Goal: Task Accomplishment & Management: Use online tool/utility

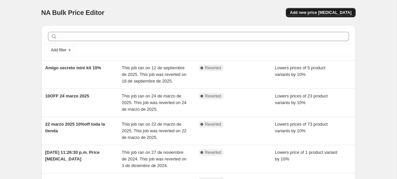
click at [318, 15] on span "Add new price [MEDICAL_DATA]" at bounding box center [321, 12] width 62 height 5
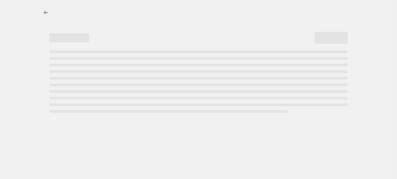
select select "percentage"
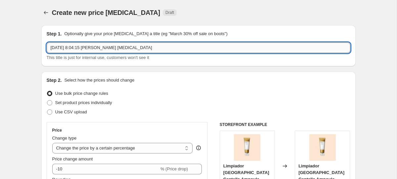
click at [95, 48] on input "[DATE] 8:04:15 [PERSON_NAME] [MEDICAL_DATA]" at bounding box center [199, 47] width 304 height 11
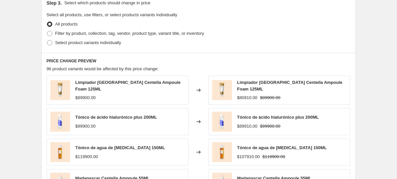
scroll to position [314, 0]
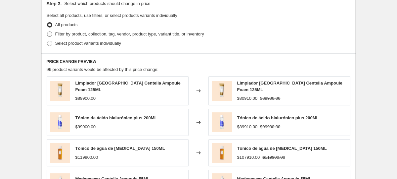
click at [117, 33] on span "Filter by product, collection, tag, vendor, product type, variant title, or inv…" at bounding box center [129, 33] width 149 height 5
click at [47, 32] on input "Filter by product, collection, tag, vendor, product type, variant title, or inv…" at bounding box center [47, 31] width 0 height 0
radio input "true"
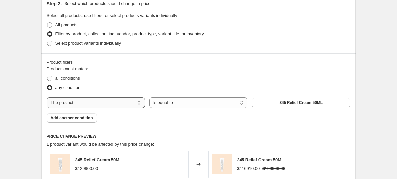
click at [104, 102] on select "The product The product's collection The product's tag The product's vendor The…" at bounding box center [96, 102] width 98 height 11
click at [47, 97] on select "The product The product's collection The product's tag The product's vendor The…" at bounding box center [96, 102] width 98 height 11
click at [104, 102] on select "The product The product's collection The product's tag The product's vendor The…" at bounding box center [96, 102] width 98 height 11
select select "collection"
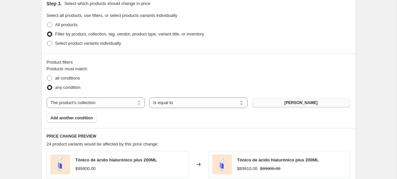
click at [292, 102] on span "[PERSON_NAME]" at bounding box center [300, 102] width 33 height 5
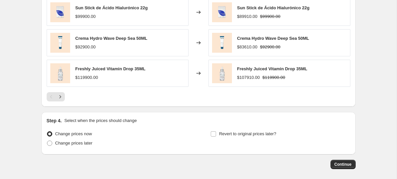
scroll to position [557, 0]
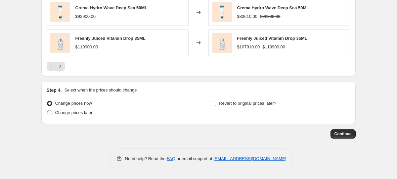
click at [269, 46] on strike "$119900.00" at bounding box center [273, 47] width 23 height 7
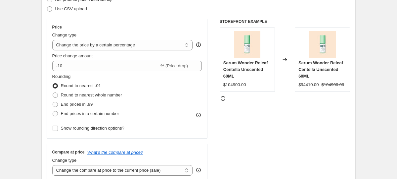
scroll to position [102, 0]
click at [165, 45] on select "Change the price to a certain amount Change the price by a certain amount Chang…" at bounding box center [122, 45] width 141 height 11
select select "to"
click at [52, 40] on select "Change the price to a certain amount Change the price by a certain amount Chang…" at bounding box center [122, 45] width 141 height 11
type input "80.00"
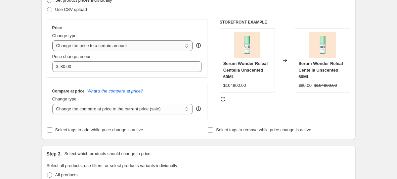
click at [145, 47] on select "Change the price to a certain amount Change the price by a certain amount Chang…" at bounding box center [122, 45] width 141 height 11
click at [52, 40] on select "Change the price to a certain amount Change the price by a certain amount Chang…" at bounding box center [122, 45] width 141 height 11
click at [144, 46] on select "Change the price to a certain amount Change the price by a certain amount Chang…" at bounding box center [122, 45] width 141 height 11
click at [52, 40] on select "Change the price to a certain amount Change the price by a certain amount Chang…" at bounding box center [122, 45] width 141 height 11
click at [136, 106] on select "Change the compare at price to the current price (sale) Change the compare at p…" at bounding box center [122, 109] width 141 height 11
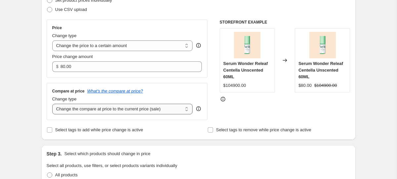
click at [52, 104] on select "Change the compare at price to the current price (sale) Change the compare at p…" at bounding box center [122, 109] width 141 height 11
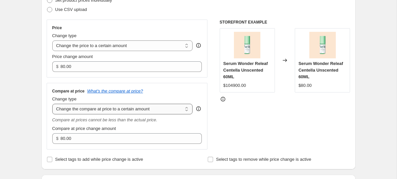
click at [158, 110] on select "Change the compare at price to the current price (sale) Change the compare at p…" at bounding box center [122, 109] width 141 height 11
select select "by"
click at [52, 104] on select "Change the compare at price to the current price (sale) Change the compare at p…" at bounding box center [122, 109] width 141 height 11
type input "-10.00"
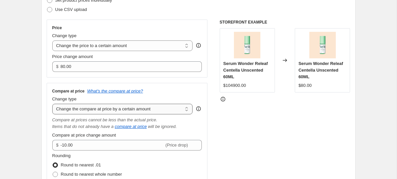
click at [160, 111] on select "Change the compare at price to the current price (sale) Change the compare at p…" at bounding box center [122, 109] width 141 height 11
select select "percentage"
click at [52, 104] on select "Change the compare at price to the current price (sale) Change the compare at p…" at bounding box center [122, 109] width 141 height 11
type input "-15"
click at [159, 110] on select "Change the compare at price to the current price (sale) Change the compare at p…" at bounding box center [122, 109] width 141 height 11
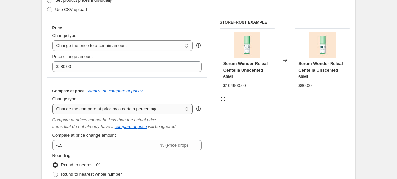
select select "bp"
click at [52, 104] on select "Change the compare at price to the current price (sale) Change the compare at p…" at bounding box center [122, 109] width 141 height 11
type input "12.00"
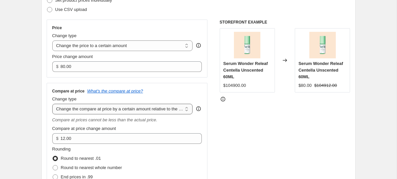
click at [165, 110] on select "Change the compare at price to the current price (sale) Change the compare at p…" at bounding box center [122, 109] width 141 height 11
select select "pp"
click at [52, 104] on select "Change the compare at price to the current price (sale) Change the compare at p…" at bounding box center [122, 109] width 141 height 11
type input "20"
click at [161, 116] on div "Compare at prices cannot be less than the actual price." at bounding box center [127, 119] width 150 height 7
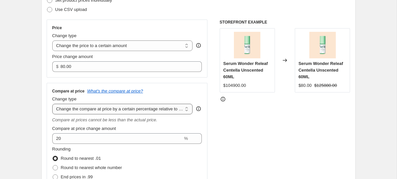
click at [161, 107] on select "Change the compare at price to the current price (sale) Change the compare at p…" at bounding box center [122, 109] width 141 height 11
select select "bp"
click at [52, 104] on select "Change the compare at price to the current price (sale) Change the compare at p…" at bounding box center [122, 109] width 141 height 11
type input "12.00"
click at [128, 110] on select "Change the compare at price to the current price (sale) Change the compare at p…" at bounding box center [122, 109] width 141 height 11
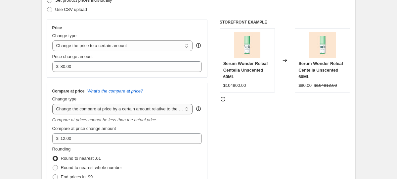
select select "ep"
click at [52, 104] on select "Change the compare at price to the current price (sale) Change the compare at p…" at bounding box center [122, 109] width 141 height 11
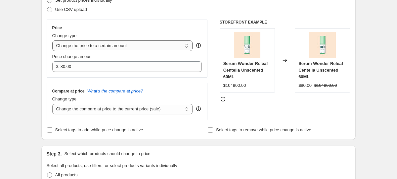
click at [128, 49] on select "Change the price to a certain amount Change the price by a certain amount Chang…" at bounding box center [122, 45] width 141 height 11
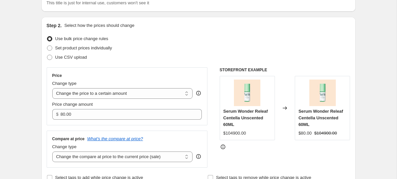
scroll to position [54, 0]
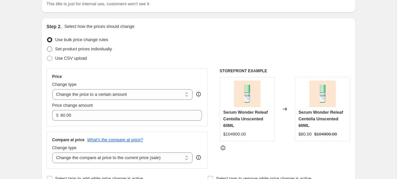
click at [112, 48] on span "Set product prices individually" at bounding box center [83, 48] width 57 height 5
click at [47, 47] on input "Set product prices individually" at bounding box center [47, 46] width 0 height 0
radio input "true"
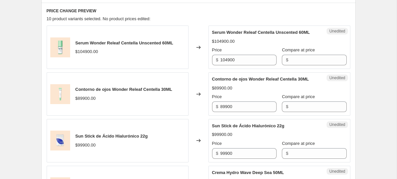
scroll to position [272, 0]
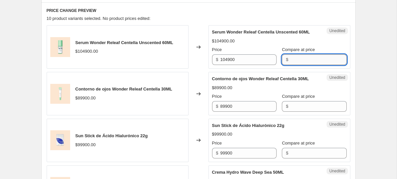
click at [305, 62] on input "Compare at price" at bounding box center [318, 59] width 56 height 11
click at [371, 82] on div "Create new price [MEDICAL_DATA]. This page is ready Create new price [MEDICAL_D…" at bounding box center [198, 169] width 397 height 882
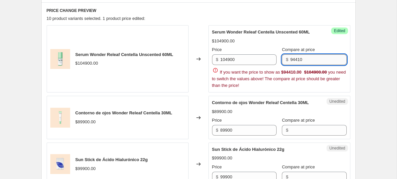
click at [327, 63] on input "94410" at bounding box center [318, 59] width 56 height 11
click at [363, 62] on div "Create new price [MEDICAL_DATA]. This page is ready Create new price [MEDICAL_D…" at bounding box center [198, 181] width 330 height 906
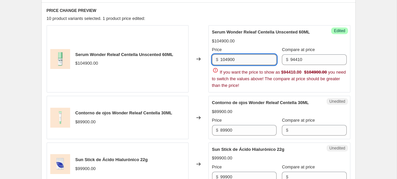
click at [248, 59] on input "104900" at bounding box center [248, 59] width 56 height 11
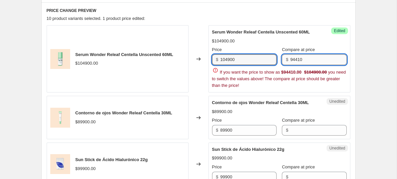
click at [312, 59] on input "94410" at bounding box center [318, 59] width 56 height 11
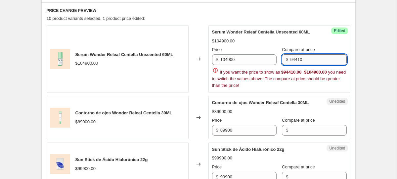
click at [312, 59] on input "94410" at bounding box center [318, 59] width 56 height 11
paste input "10490"
type input "104900"
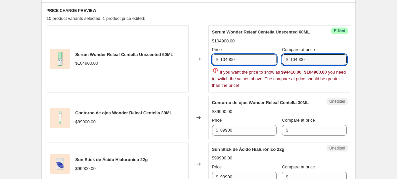
click at [233, 62] on input "104900" at bounding box center [248, 59] width 56 height 11
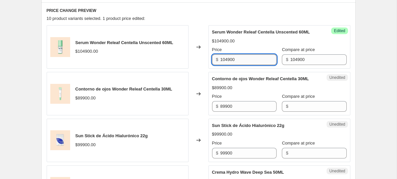
click at [233, 62] on input "104900" at bounding box center [248, 59] width 56 height 11
type input "94410"
click at [360, 69] on div "Create new price [MEDICAL_DATA]. This page is ready Create new price [MEDICAL_D…" at bounding box center [198, 169] width 330 height 882
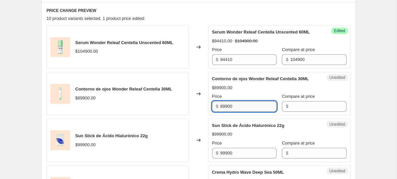
click at [253, 112] on input "89900" at bounding box center [248, 106] width 56 height 11
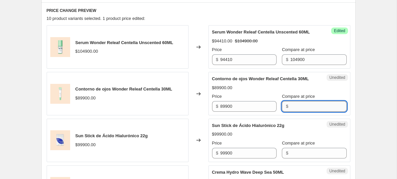
click at [292, 112] on input "Compare at price" at bounding box center [318, 106] width 56 height 11
paste input "89900"
type input "89900"
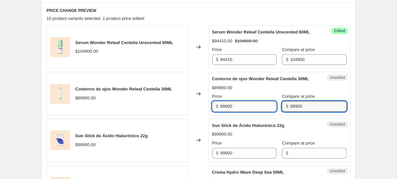
click at [236, 112] on input "89900" at bounding box center [248, 106] width 56 height 11
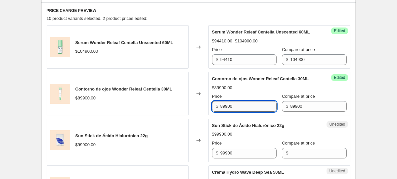
click at [236, 112] on input "89900" at bounding box center [248, 106] width 56 height 11
type input "5"
type input "67450"
click at [371, 122] on div "Create new price [MEDICAL_DATA]. This page is ready Create new price [MEDICAL_D…" at bounding box center [198, 169] width 397 height 882
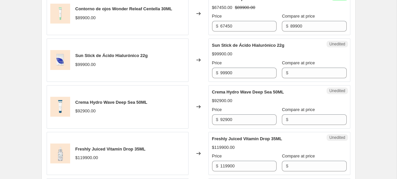
scroll to position [374, 0]
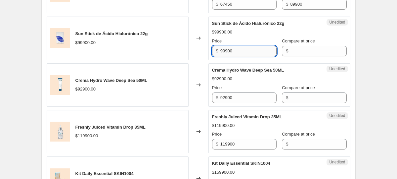
click at [236, 56] on input "99900" at bounding box center [248, 51] width 56 height 11
click at [303, 56] on input "Compare at price" at bounding box center [318, 51] width 56 height 11
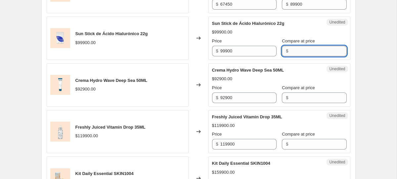
paste input "99900"
type input "99900"
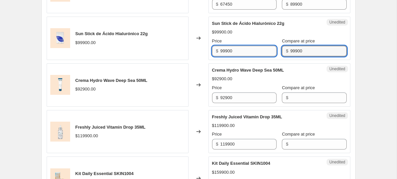
click at [242, 56] on input "99900" at bounding box center [248, 51] width 56 height 11
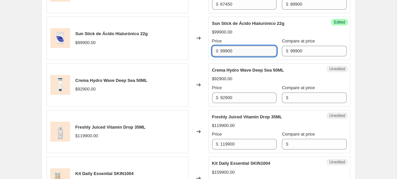
click at [242, 56] on input "99900" at bounding box center [248, 51] width 56 height 11
type input "9"
type input "89900"
click at [389, 64] on div "Create new price [MEDICAL_DATA]. This page is ready Create new price [MEDICAL_D…" at bounding box center [198, 67] width 397 height 882
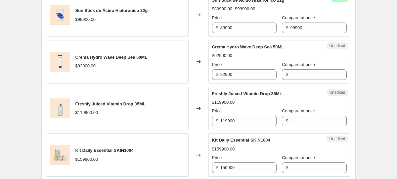
scroll to position [400, 0]
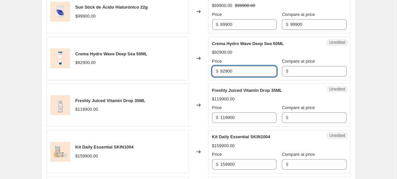
click at [244, 76] on input "92900" at bounding box center [248, 71] width 56 height 11
click at [290, 76] on input "Compare at price" at bounding box center [318, 71] width 56 height 11
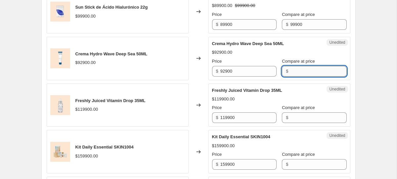
paste input "92900"
type input "92900"
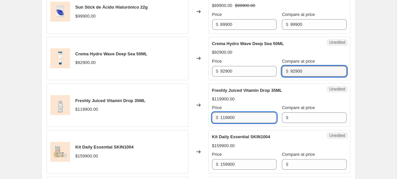
click at [243, 123] on input "119900" at bounding box center [248, 117] width 56 height 11
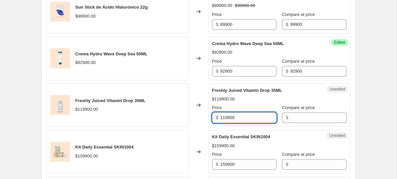
click at [243, 123] on input "119900" at bounding box center [248, 117] width 56 height 11
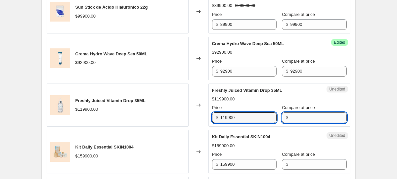
click at [312, 123] on input "Compare at price" at bounding box center [318, 117] width 56 height 11
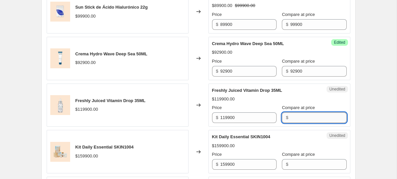
paste input "119900"
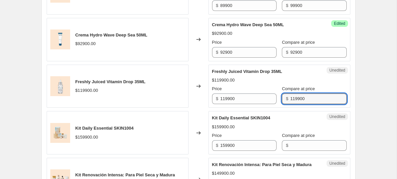
scroll to position [0, 0]
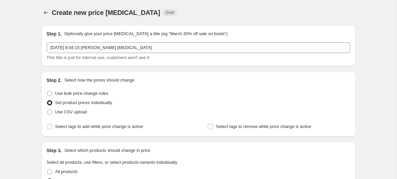
type input "119900"
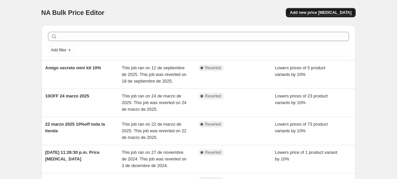
click at [337, 13] on span "Add new price [MEDICAL_DATA]" at bounding box center [321, 12] width 62 height 5
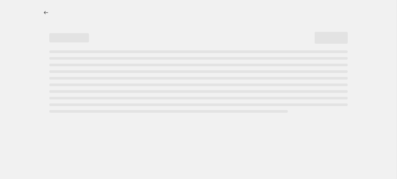
select select "percentage"
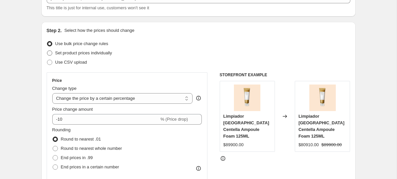
scroll to position [51, 0]
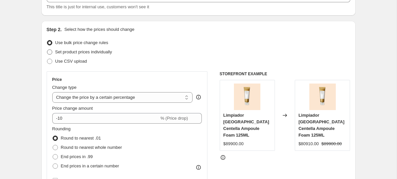
click at [104, 54] on span "Set product prices individually" at bounding box center [83, 52] width 57 height 7
click at [47, 50] on input "Set product prices individually" at bounding box center [47, 49] width 0 height 0
radio input "true"
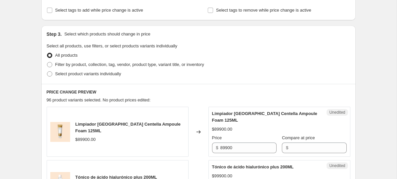
scroll to position [117, 0]
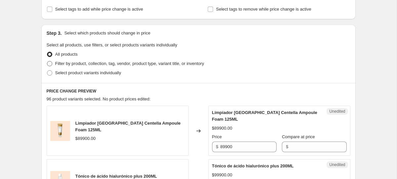
click at [101, 61] on span "Filter by product, collection, tag, vendor, product type, variant title, or inv…" at bounding box center [129, 63] width 149 height 7
click at [47, 61] on input "Filter by product, collection, tag, vendor, product type, variant title, or inv…" at bounding box center [47, 61] width 0 height 0
radio input "true"
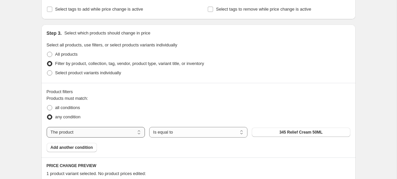
click at [112, 128] on select "The product The product's collection The product's tag The product's vendor The…" at bounding box center [96, 132] width 98 height 11
select select "collection"
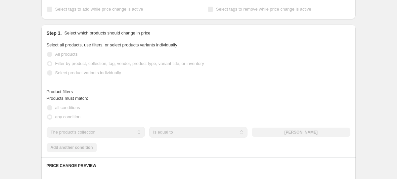
click at [285, 135] on div "The product The product's collection The product's tag The product's vendor The…" at bounding box center [199, 132] width 304 height 11
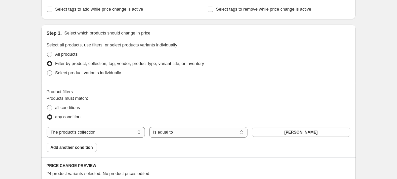
click at [285, 135] on button "[PERSON_NAME]" at bounding box center [301, 131] width 98 height 9
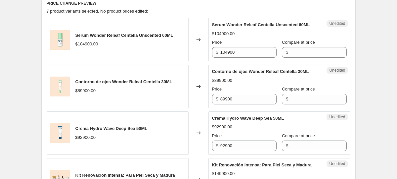
scroll to position [280, 0]
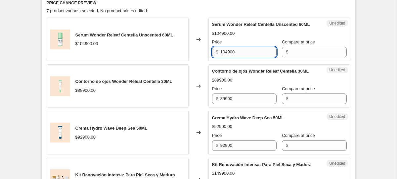
click at [242, 57] on input "104900" at bounding box center [248, 52] width 56 height 11
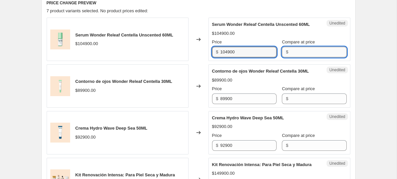
click at [317, 57] on input "Compare at price" at bounding box center [318, 52] width 56 height 11
paste input "104900"
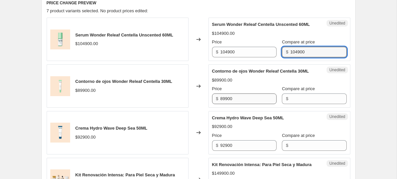
type input "104900"
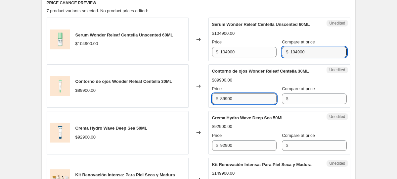
click at [249, 104] on input "89900" at bounding box center [248, 98] width 56 height 11
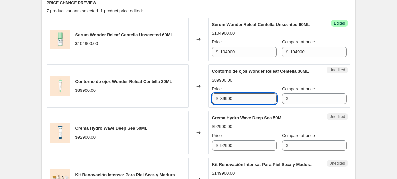
click at [249, 104] on input "89900" at bounding box center [248, 98] width 56 height 11
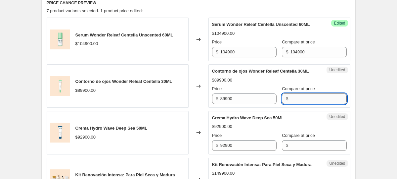
click at [309, 104] on input "Compare at price" at bounding box center [318, 98] width 56 height 11
paste input "89900"
type input "89900"
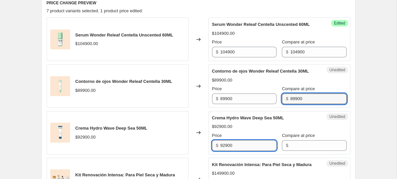
click at [239, 151] on input "92900" at bounding box center [248, 145] width 56 height 11
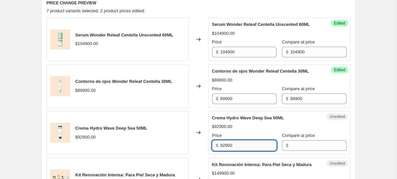
click at [239, 151] on input "92900" at bounding box center [248, 145] width 56 height 11
click at [303, 151] on input "Compare at price" at bounding box center [318, 145] width 56 height 11
paste input "92900"
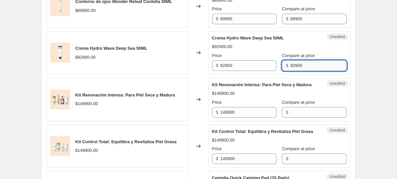
scroll to position [391, 0]
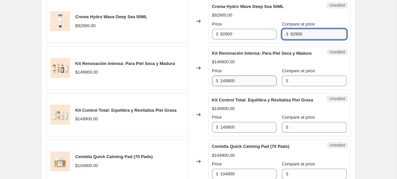
type input "92900"
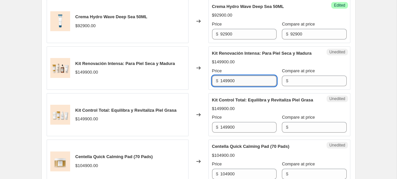
click at [253, 86] on input "149900" at bounding box center [248, 80] width 56 height 11
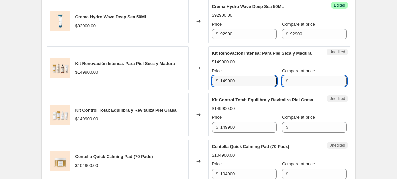
click at [304, 86] on input "Compare at price" at bounding box center [318, 80] width 56 height 11
paste input "149900"
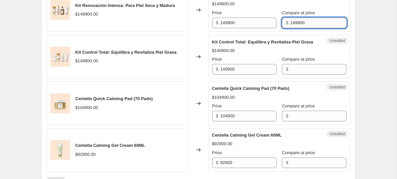
scroll to position [449, 0]
type input "149900"
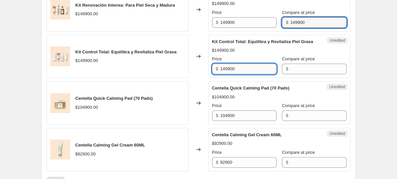
click at [243, 74] on input "149900" at bounding box center [248, 69] width 56 height 11
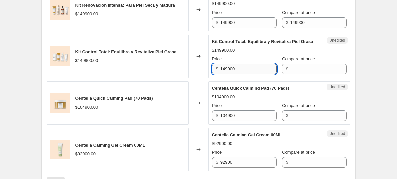
click at [243, 74] on input "149900" at bounding box center [248, 69] width 56 height 11
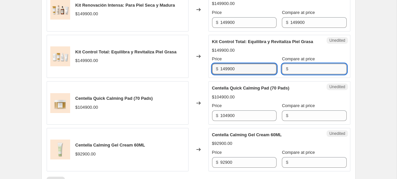
click at [305, 74] on input "Compare at price" at bounding box center [318, 69] width 56 height 11
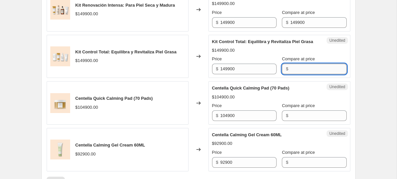
paste input "149900"
type input "149900"
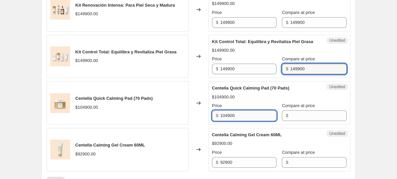
click at [242, 121] on input "104900" at bounding box center [248, 115] width 56 height 11
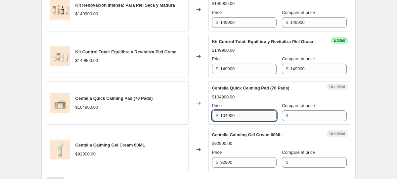
click at [242, 121] on input "104900" at bounding box center [248, 115] width 56 height 11
click at [309, 121] on input "Compare at price" at bounding box center [318, 115] width 56 height 11
paste input "104900"
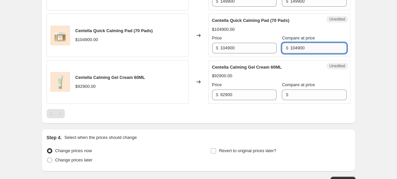
scroll to position [522, 0]
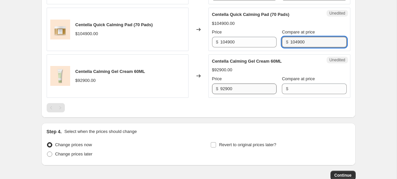
type input "104900"
click at [245, 94] on input "92900" at bounding box center [248, 88] width 56 height 11
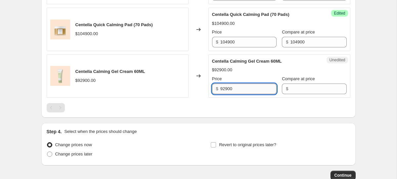
click at [245, 94] on input "92900" at bounding box center [248, 88] width 56 height 11
click at [304, 94] on input "Compare at price" at bounding box center [318, 88] width 56 height 11
paste input "92900"
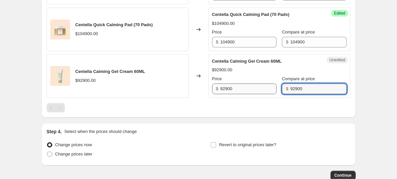
type input "92900"
click at [246, 94] on input "92900" at bounding box center [248, 88] width 56 height 11
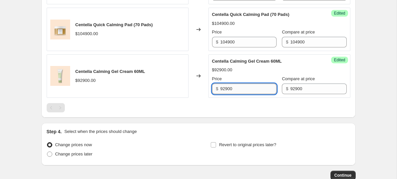
click at [246, 94] on input "92900" at bounding box center [248, 88] width 56 height 11
type input "69675"
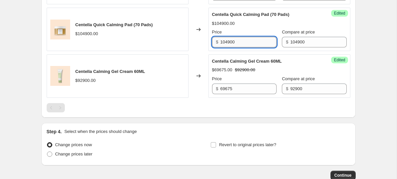
click at [254, 47] on input "104900" at bounding box center [248, 42] width 56 height 11
type input "81900"
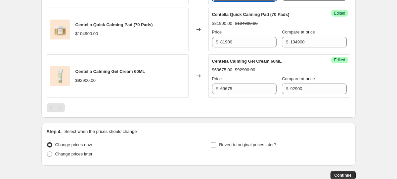
type input "134910"
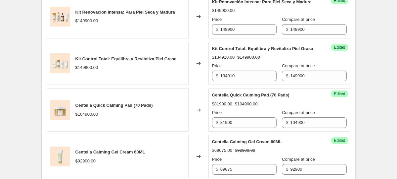
scroll to position [437, 0]
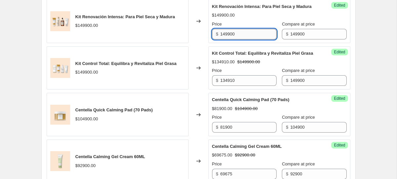
click at [254, 39] on input "149900" at bounding box center [248, 34] width 56 height 11
paste input "3491"
type input "134910"
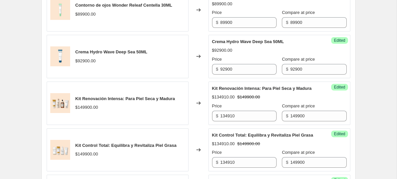
scroll to position [353, 0]
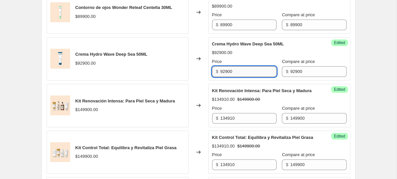
click at [257, 77] on input "92900" at bounding box center [248, 71] width 56 height 11
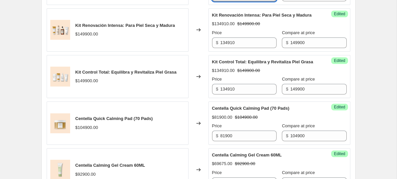
type input "78900"
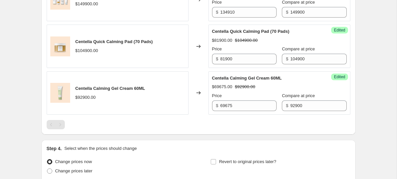
scroll to position [507, 0]
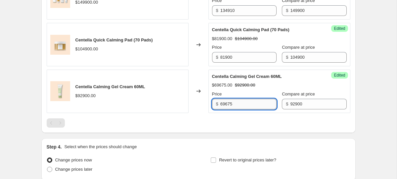
click at [243, 109] on input "69675" at bounding box center [248, 104] width 56 height 11
type input "78900"
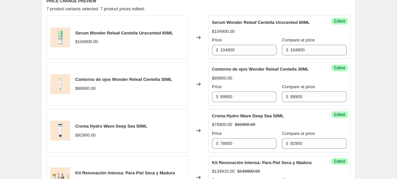
scroll to position [271, 0]
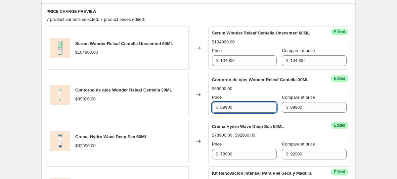
click at [242, 113] on input "89900" at bounding box center [248, 107] width 56 height 11
type input "80900"
click at [378, 85] on div "Create new price change job. This page is ready Create new price change job Dra…" at bounding box center [198, 100] width 397 height 743
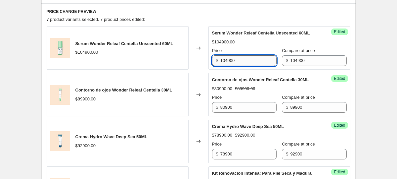
click at [258, 65] on input "104900" at bounding box center [248, 60] width 56 height 11
type input "94410"
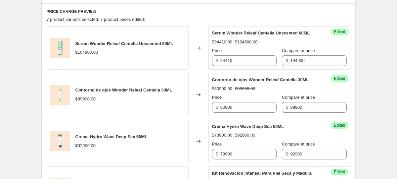
click at [377, 61] on div "Create new price change job. This page is ready Create new price change job Dra…" at bounding box center [198, 100] width 397 height 743
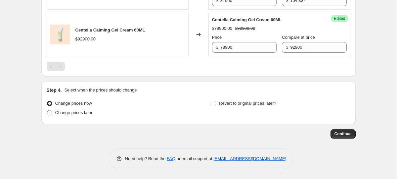
scroll to position [590, 0]
click at [93, 112] on span "Change prices later" at bounding box center [73, 112] width 37 height 5
click at [47, 110] on input "Change prices later" at bounding box center [47, 110] width 0 height 0
radio input "true"
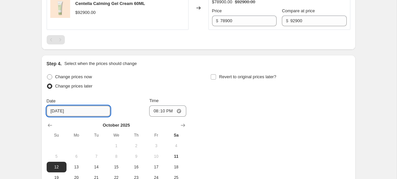
click at [75, 116] on input "10/12/2025" at bounding box center [79, 111] width 64 height 11
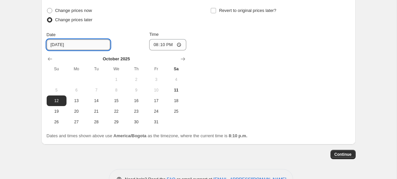
scroll to position [687, 0]
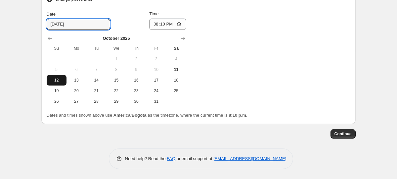
click at [49, 83] on span "12" at bounding box center [56, 79] width 15 height 5
click at [57, 83] on span "12" at bounding box center [56, 79] width 15 height 5
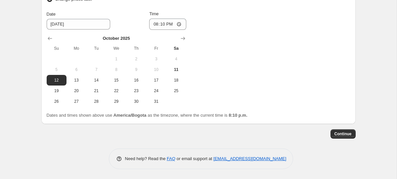
scroll to position [664, 0]
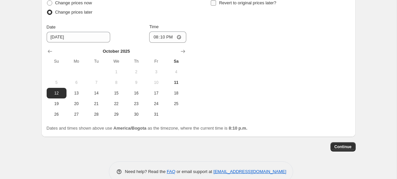
click at [212, 6] on input "Revert to original prices later?" at bounding box center [213, 2] width 5 height 5
checkbox input "true"
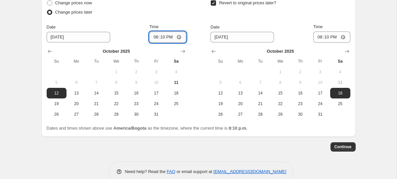
click at [150, 43] on input "20:10" at bounding box center [167, 36] width 37 height 11
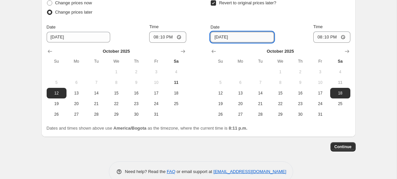
click at [225, 42] on input "10/18/2025" at bounding box center [242, 37] width 64 height 11
click at [318, 96] on span "17" at bounding box center [320, 92] width 15 height 5
type input "10/17/2025"
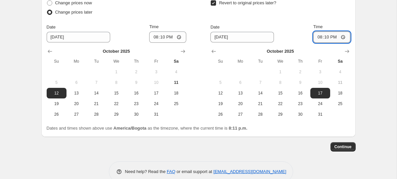
click at [319, 43] on input "20:10" at bounding box center [331, 36] width 37 height 11
type input "23:58"
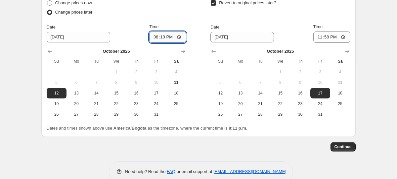
click at [149, 43] on input "20:10" at bounding box center [167, 36] width 37 height 11
click at [167, 43] on input "13:10" at bounding box center [167, 36] width 37 height 11
click at [157, 43] on input "01:10" at bounding box center [167, 36] width 37 height 11
type input "01:00"
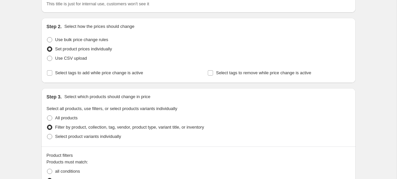
scroll to position [55, 0]
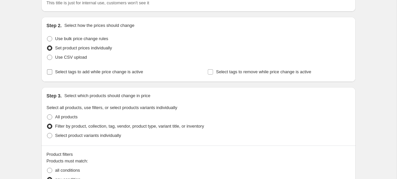
click at [122, 74] on span "Select tags to add while price change is active" at bounding box center [99, 71] width 88 height 7
click at [52, 74] on input "Select tags to add while price change is active" at bounding box center [49, 71] width 5 height 5
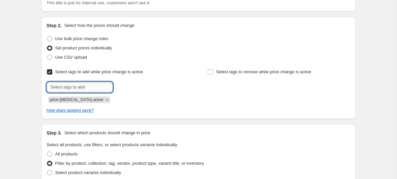
click at [94, 82] on input "text" at bounding box center [80, 87] width 66 height 11
click at [114, 70] on span "Select tags to add while price change is active" at bounding box center [99, 71] width 88 height 5
click at [52, 70] on input "Select tags to add while price change is active" at bounding box center [49, 71] width 5 height 5
checkbox input "false"
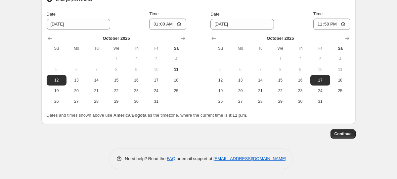
scroll to position [703, 0]
click at [348, 131] on button "Continue" at bounding box center [343, 133] width 25 height 9
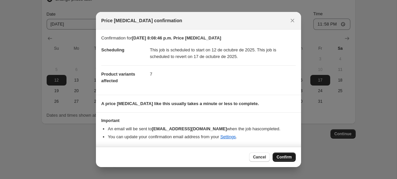
click at [292, 158] on span "Confirm" at bounding box center [284, 156] width 15 height 5
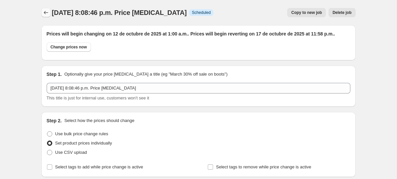
click at [48, 12] on icon "Price change jobs" at bounding box center [46, 12] width 7 height 7
